Goal: Task Accomplishment & Management: Complete application form

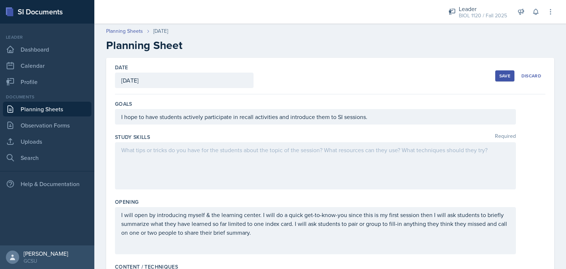
click at [499, 76] on div "Save" at bounding box center [504, 76] width 11 height 6
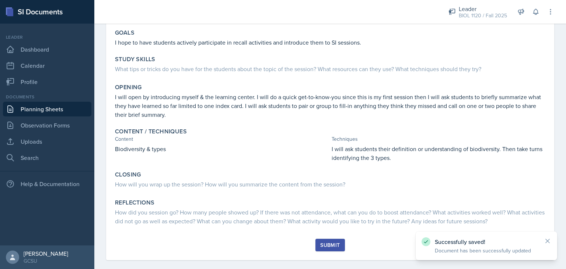
scroll to position [76, 0]
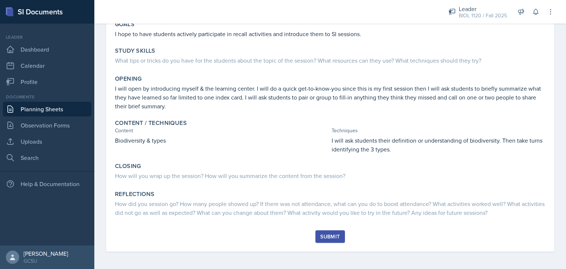
click at [324, 234] on div "Submit" at bounding box center [330, 237] width 20 height 6
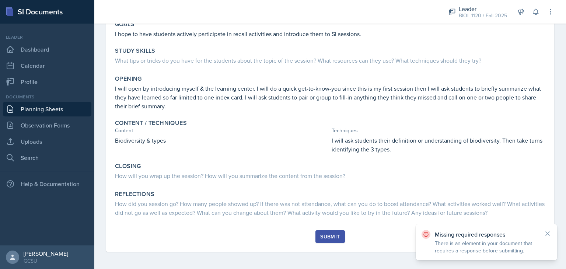
click at [333, 234] on div "Submit" at bounding box center [330, 237] width 20 height 6
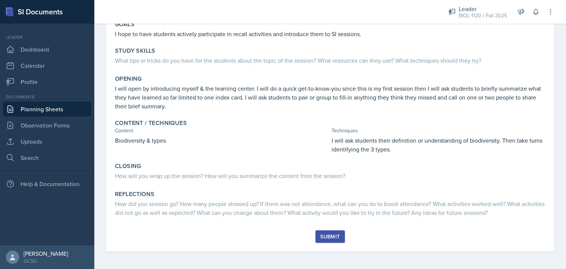
scroll to position [0, 0]
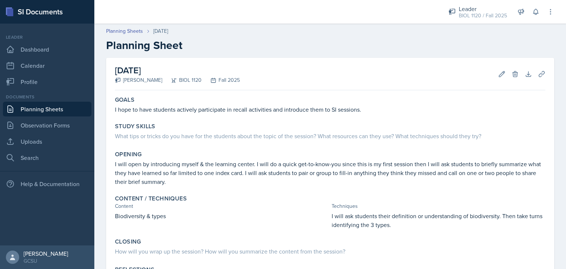
click at [502, 78] on div "[DATE] [PERSON_NAME] BIOL 1120 Fall 2025 Edit Delete Download Uploads Autosaving" at bounding box center [330, 74] width 430 height 32
click at [499, 77] on icon at bounding box center [502, 74] width 6 height 6
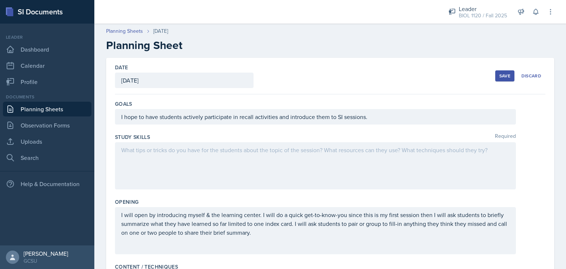
click at [245, 167] on div at bounding box center [315, 165] width 401 height 47
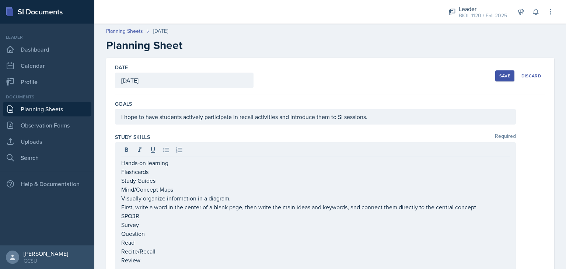
drag, startPoint x: 120, startPoint y: 200, endPoint x: 237, endPoint y: 211, distance: 117.3
click at [237, 211] on div "Hands-on learning Flashcards Study Guides Mind/Concept Maps Visually organize i…" at bounding box center [315, 209] width 401 height 134
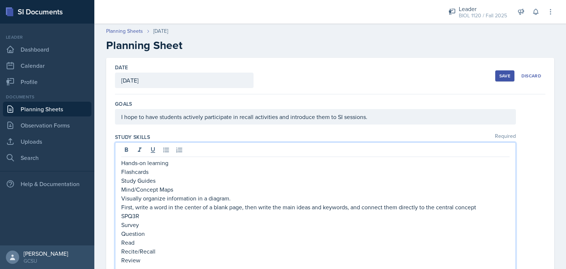
click at [485, 204] on p "First, write a word in the center of a blank page, then write the main ideas an…" at bounding box center [315, 207] width 388 height 9
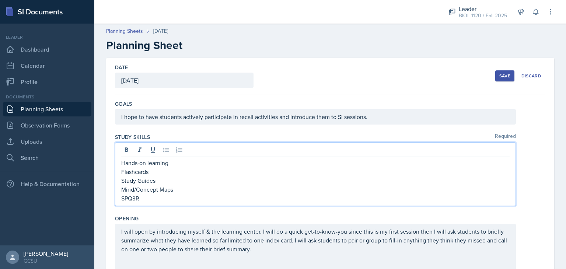
click at [527, 157] on div "Hands-on learning Flashcards Study Guides Mind/Concept Maps SPQ3R" at bounding box center [330, 174] width 430 height 64
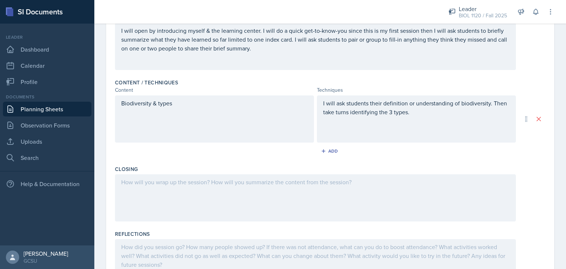
scroll to position [192, 0]
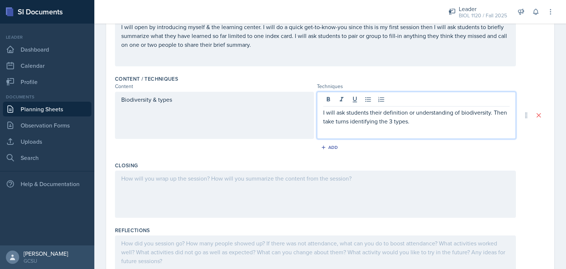
click at [412, 108] on p "I will ask students their definition or understanding of biodiversity. Then tak…" at bounding box center [416, 117] width 186 height 18
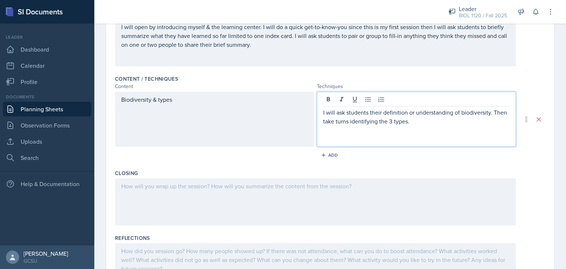
click at [213, 118] on div "Biodiversity & types" at bounding box center [214, 119] width 199 height 55
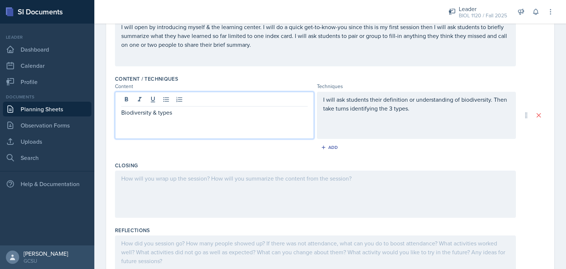
scroll to position [204, 0]
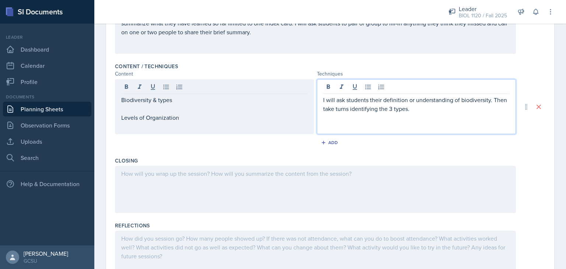
click at [400, 112] on div "I will ask students their definition or understanding of biodiversity. Then tak…" at bounding box center [416, 112] width 186 height 35
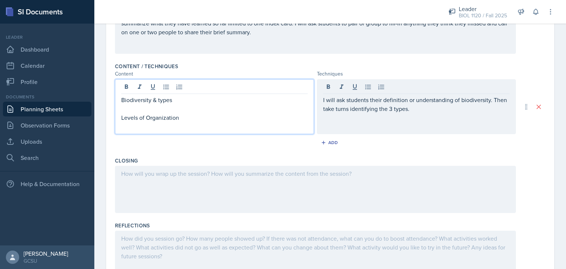
click at [273, 96] on div "Biodiversity & types Levels of Organization" at bounding box center [214, 108] width 186 height 27
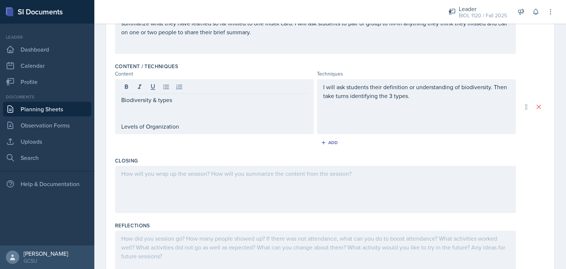
click at [247, 150] on div "Content / Techniques Content Techniques Biodiversity & types Levels of Organiza…" at bounding box center [330, 107] width 430 height 94
click at [247, 157] on div "Closing" at bounding box center [330, 160] width 430 height 7
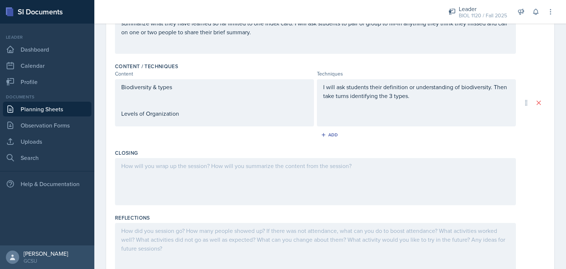
click at [361, 102] on div "I will ask students their definition or understanding of biodiversity. Then tak…" at bounding box center [416, 100] width 186 height 35
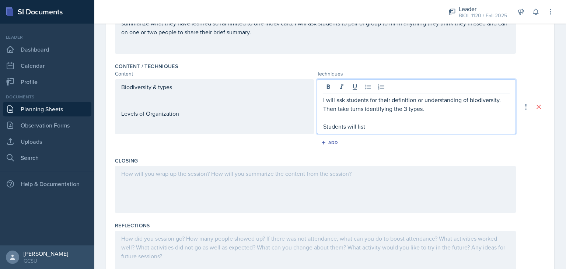
click at [372, 126] on p "Students will list" at bounding box center [416, 126] width 186 height 9
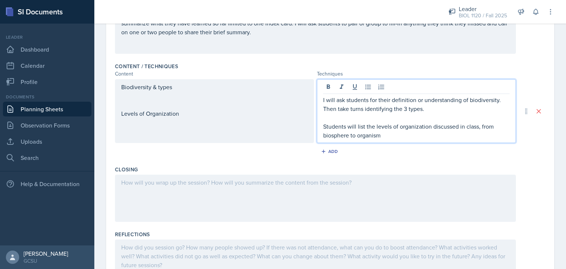
click at [405, 134] on p "Students will list the levels of organization discussed in class, from biospher…" at bounding box center [416, 131] width 186 height 18
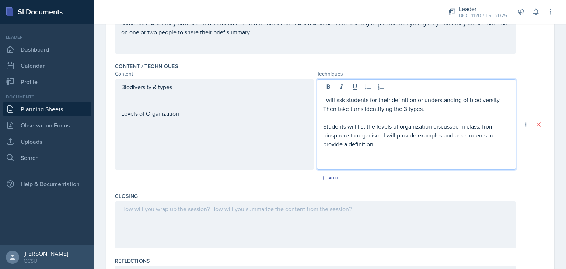
click at [250, 134] on div "Biodiversity & types Levels of Organization" at bounding box center [214, 124] width 199 height 90
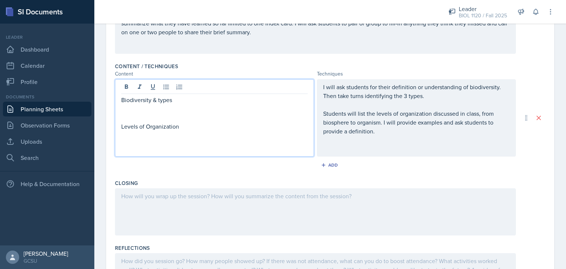
scroll to position [217, 0]
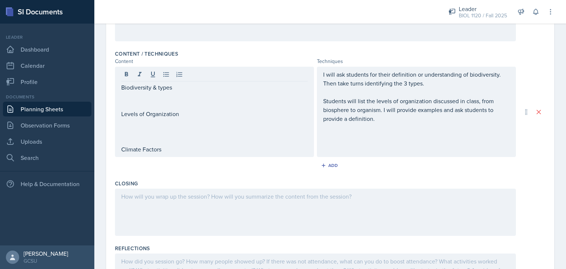
click at [363, 148] on div "I will ask students for their definition or understanding of biodiversity. Then…" at bounding box center [416, 112] width 199 height 90
